Goal: Navigation & Orientation: Find specific page/section

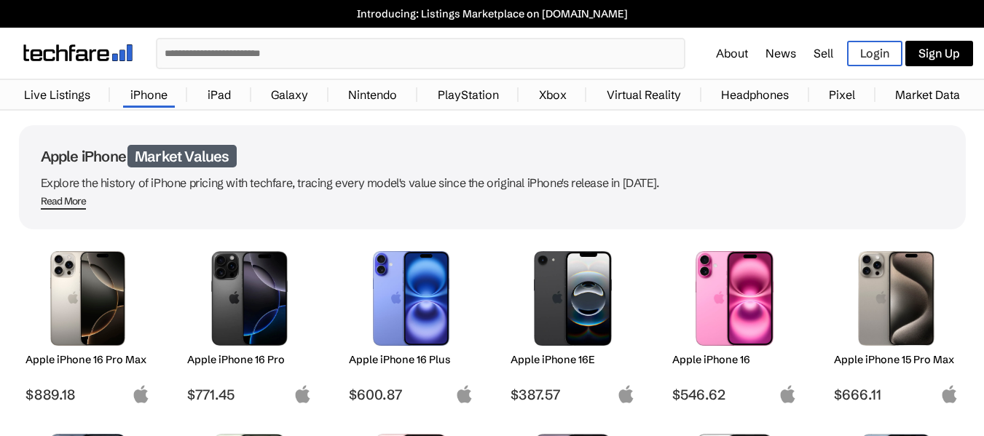
click at [75, 103] on link "Live Listings" at bounding box center [57, 94] width 81 height 29
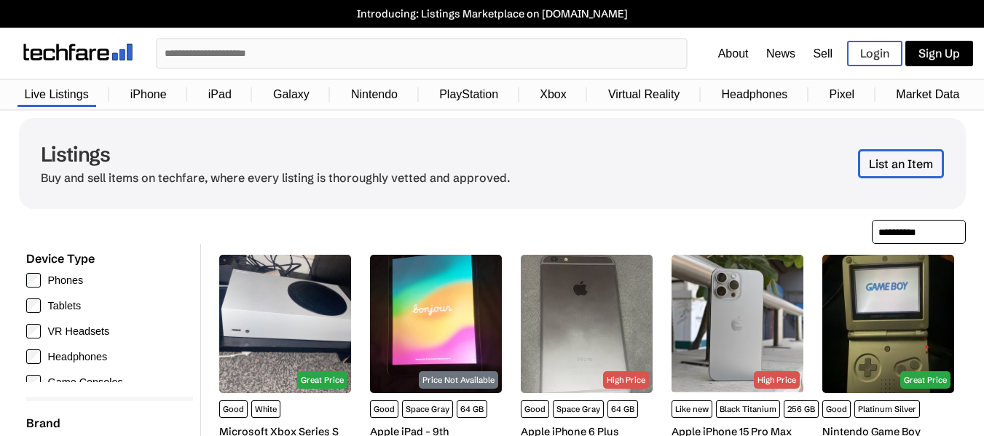
click at [151, 92] on link "iPhone" at bounding box center [148, 95] width 51 height 28
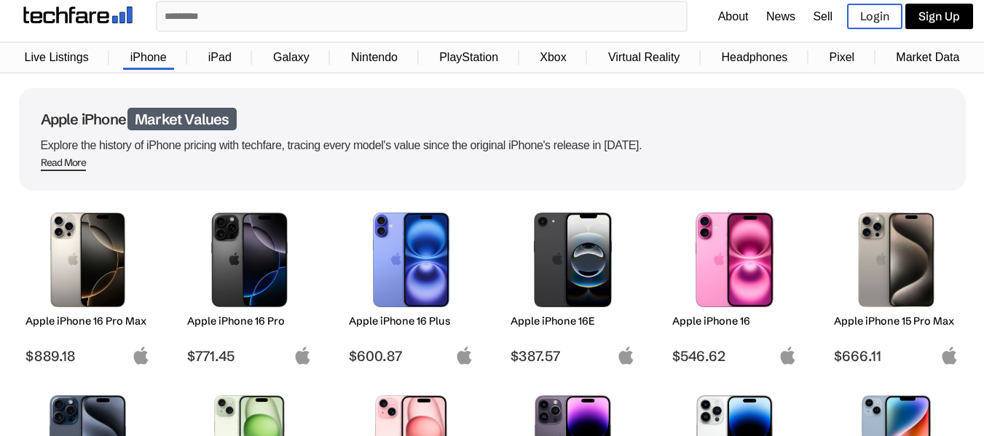
scroll to position [33, 0]
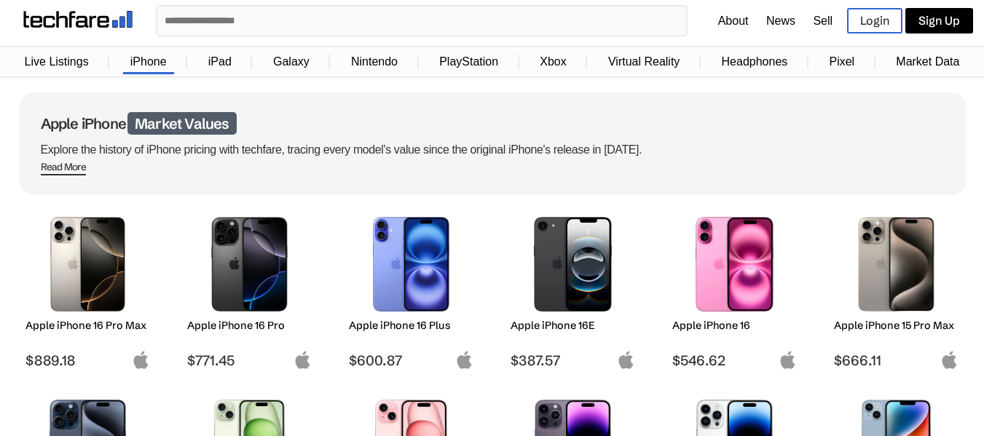
click at [61, 168] on span "Read More" at bounding box center [64, 168] width 46 height 15
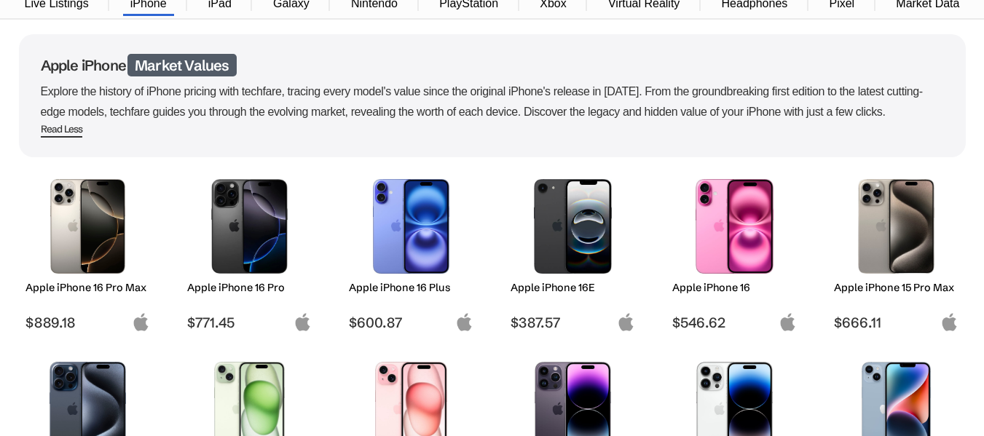
scroll to position [92, 0]
